Goal: Entertainment & Leisure: Consume media (video, audio)

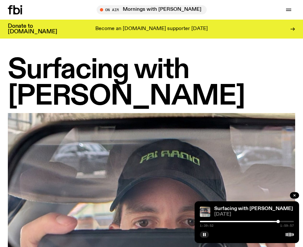
scroll to position [430, 0]
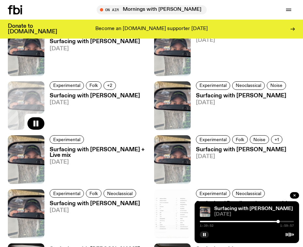
drag, startPoint x: 0, startPoint y: 0, endPoint x: 283, endPoint y: 222, distance: 359.6
click at [283, 222] on div "1:39:52 1:59:57" at bounding box center [247, 224] width 94 height 8
click at [281, 222] on div at bounding box center [281, 221] width 3 height 3
drag, startPoint x: 281, startPoint y: 222, endPoint x: 285, endPoint y: 222, distance: 3.9
click at [286, 222] on div at bounding box center [287, 221] width 3 height 3
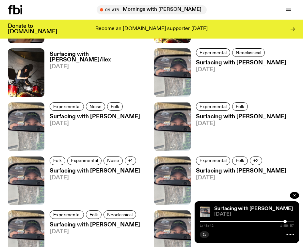
scroll to position [680, 0]
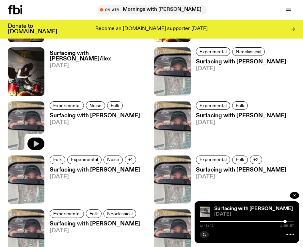
click at [35, 142] on icon "button" at bounding box center [37, 144] width 6 height 7
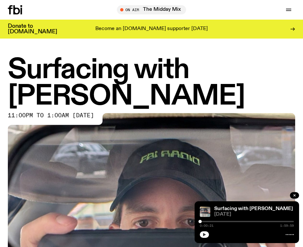
click at [204, 233] on icon "button" at bounding box center [204, 234] width 3 height 3
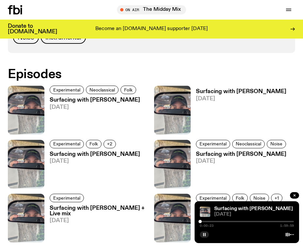
scroll to position [373, 0]
